Goal: Task Accomplishment & Management: Manage account settings

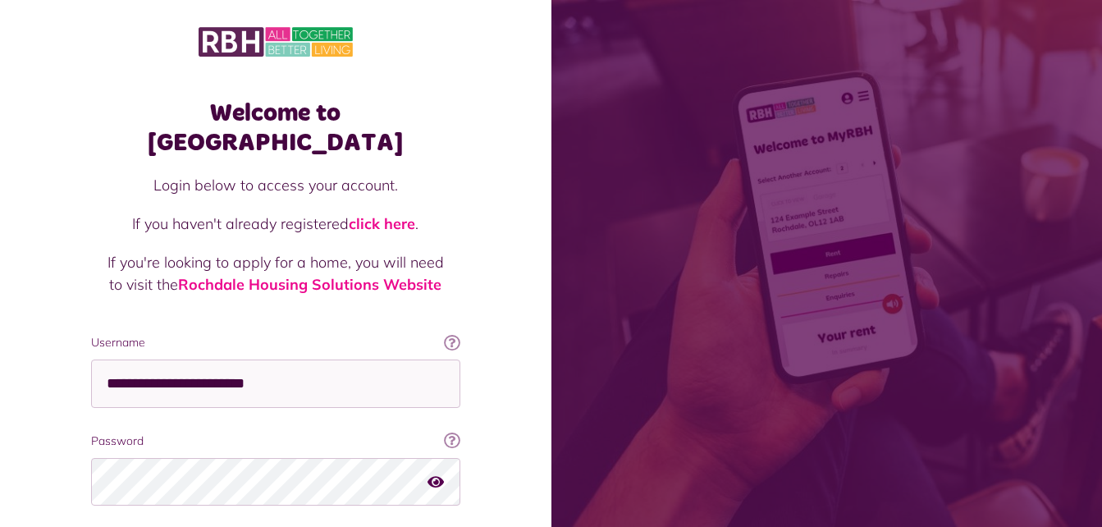
scroll to position [73, 0]
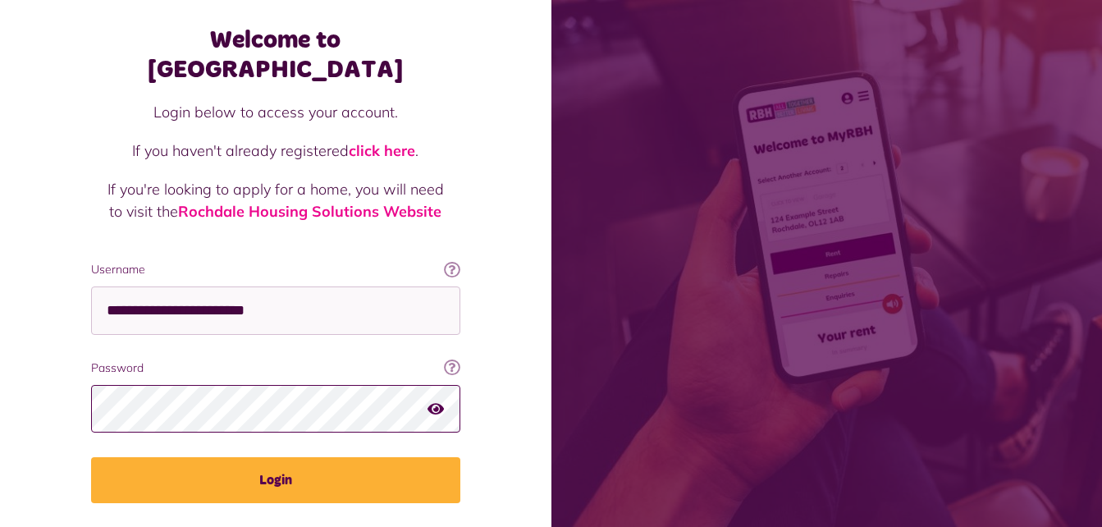
click at [0, 352] on html "Welcome to MyRBH Login below to access your account. If you haven't already reg…" at bounding box center [551, 257] width 1102 height 660
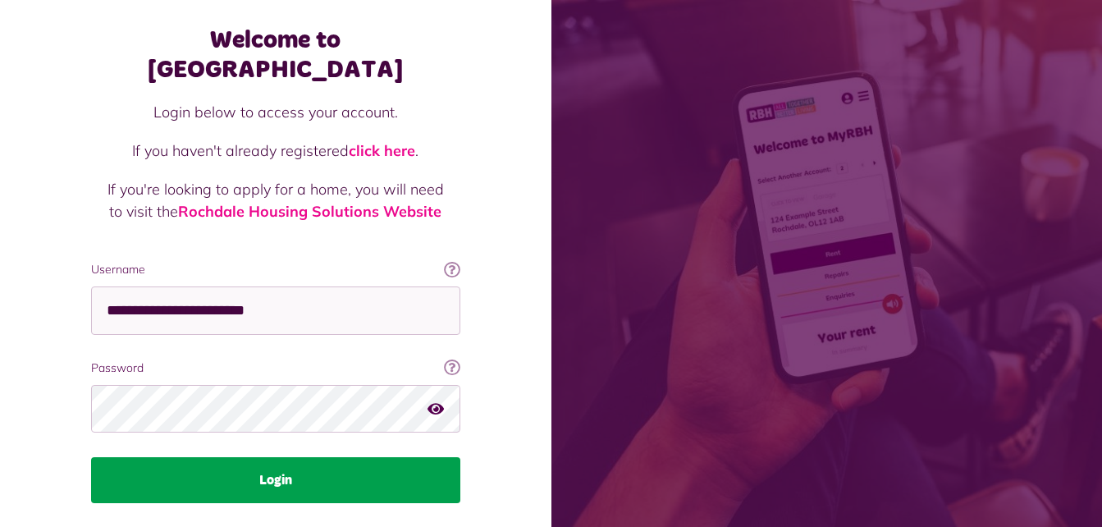
click at [274, 457] on button "Login" at bounding box center [275, 480] width 369 height 46
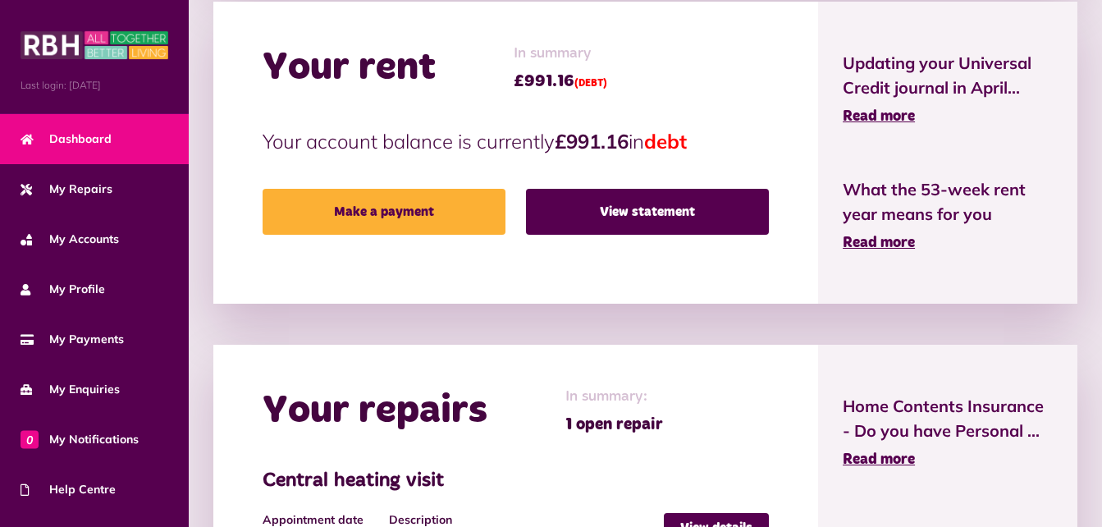
scroll to position [533, 0]
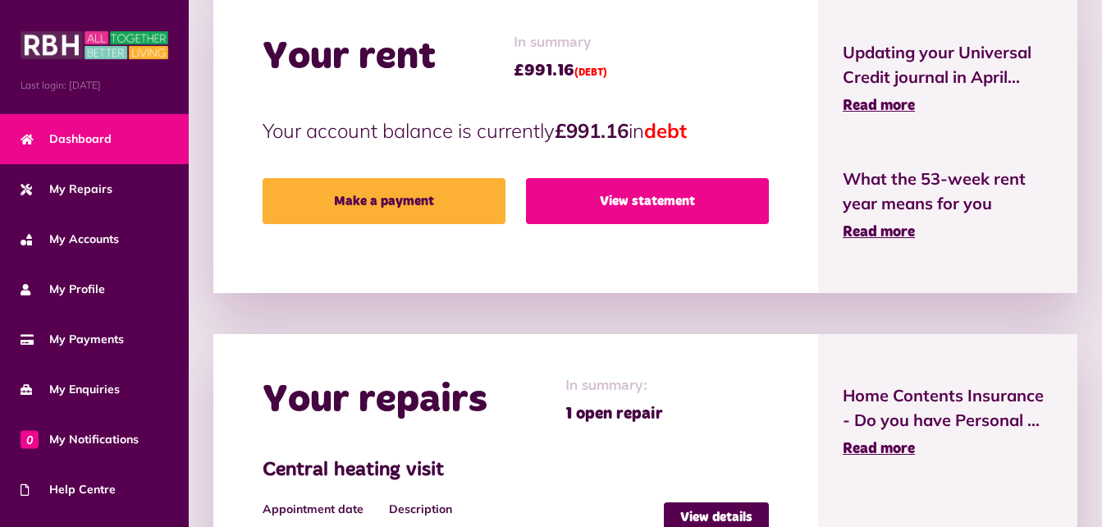
click at [659, 204] on link "View statement" at bounding box center [647, 201] width 243 height 46
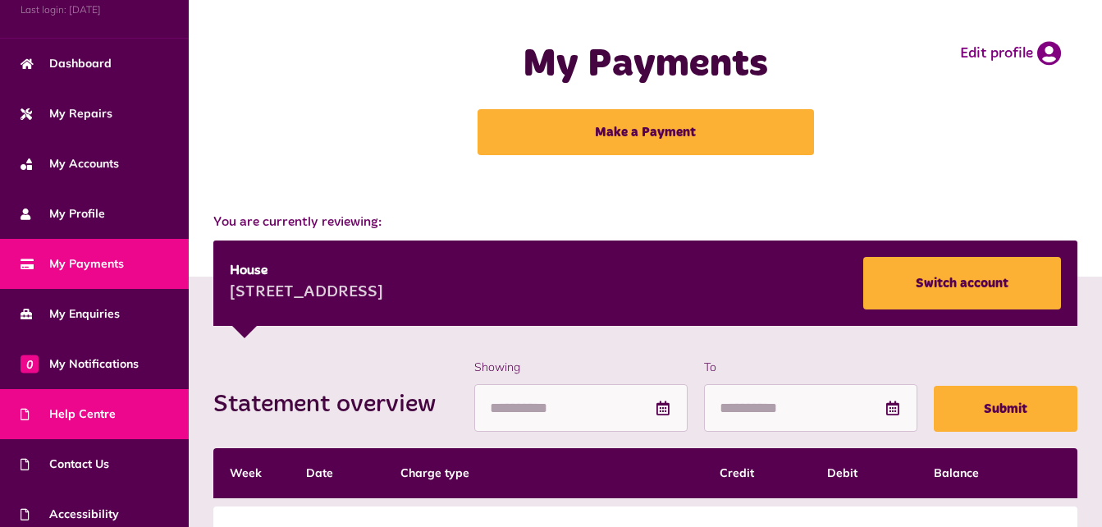
scroll to position [137, 0]
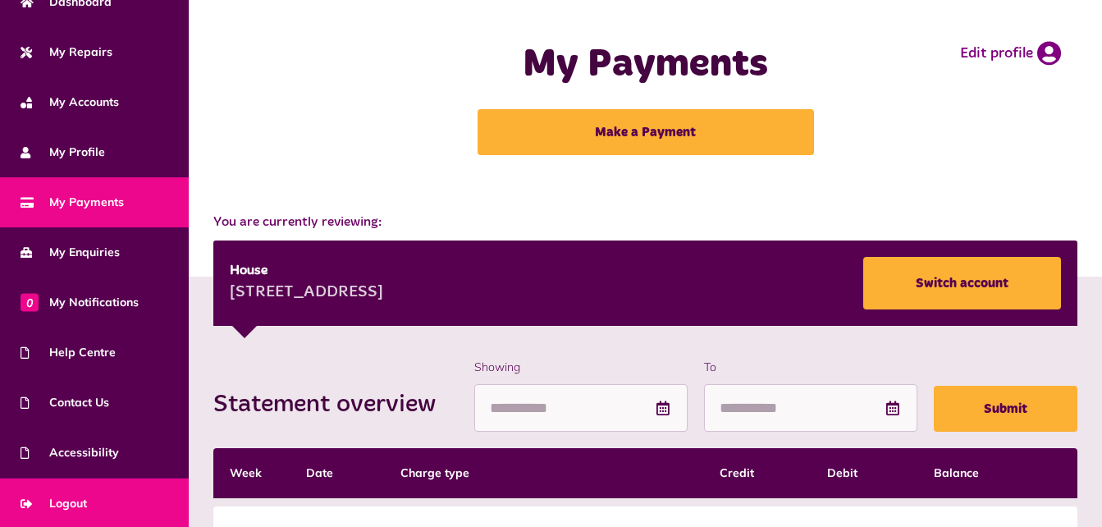
click at [102, 506] on link "Logout" at bounding box center [94, 504] width 189 height 50
